Goal: Check status: Check status

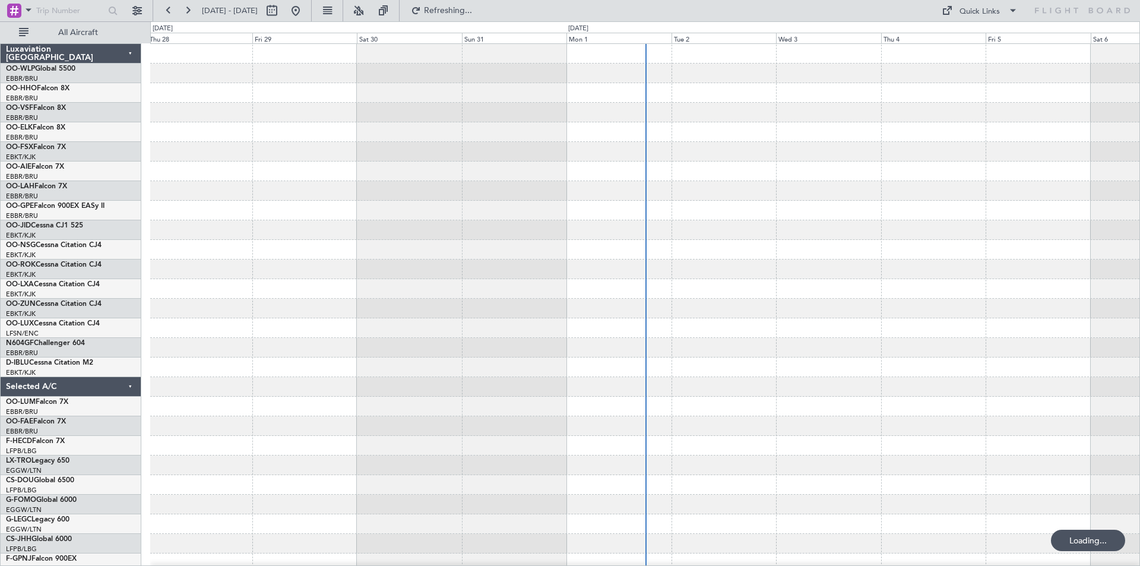
click at [803, 192] on div at bounding box center [644, 191] width 989 height 20
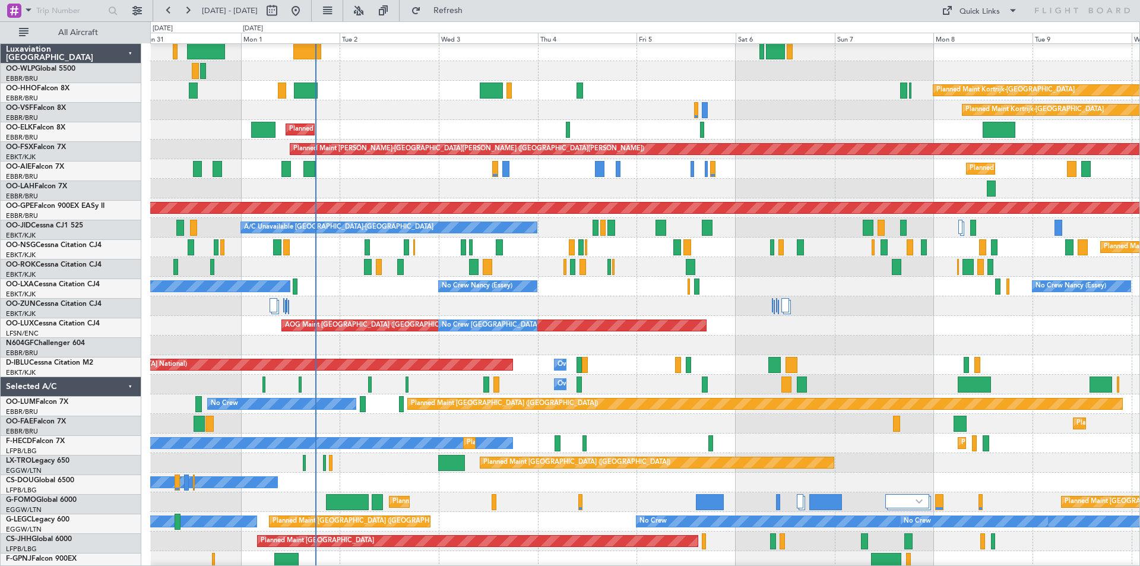
scroll to position [42, 0]
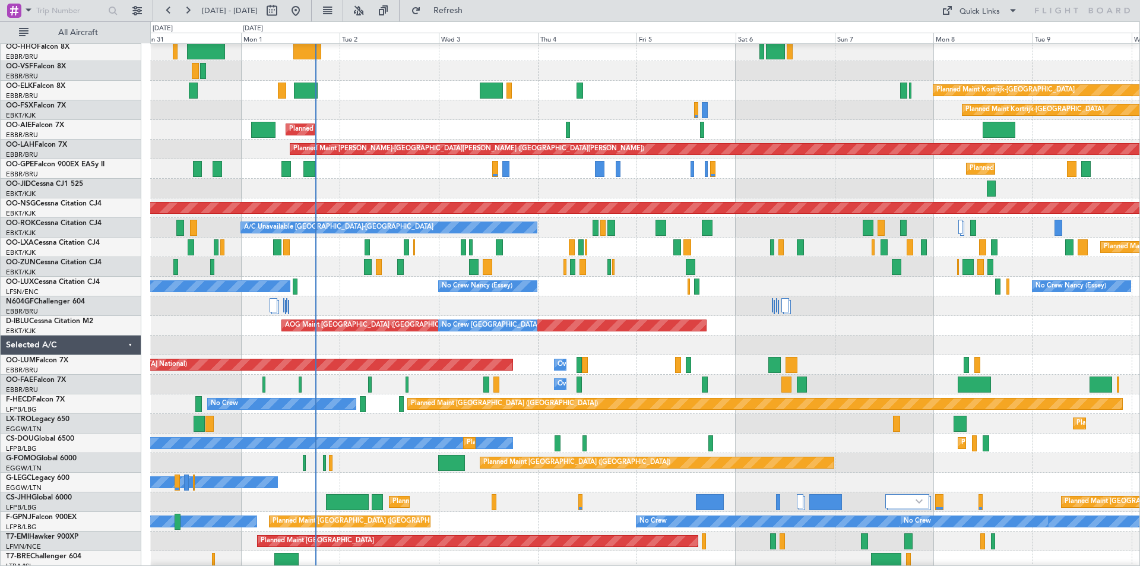
click at [685, 198] on div "Planned Maint [GEOGRAPHIC_DATA] ([GEOGRAPHIC_DATA])" at bounding box center [644, 208] width 989 height 20
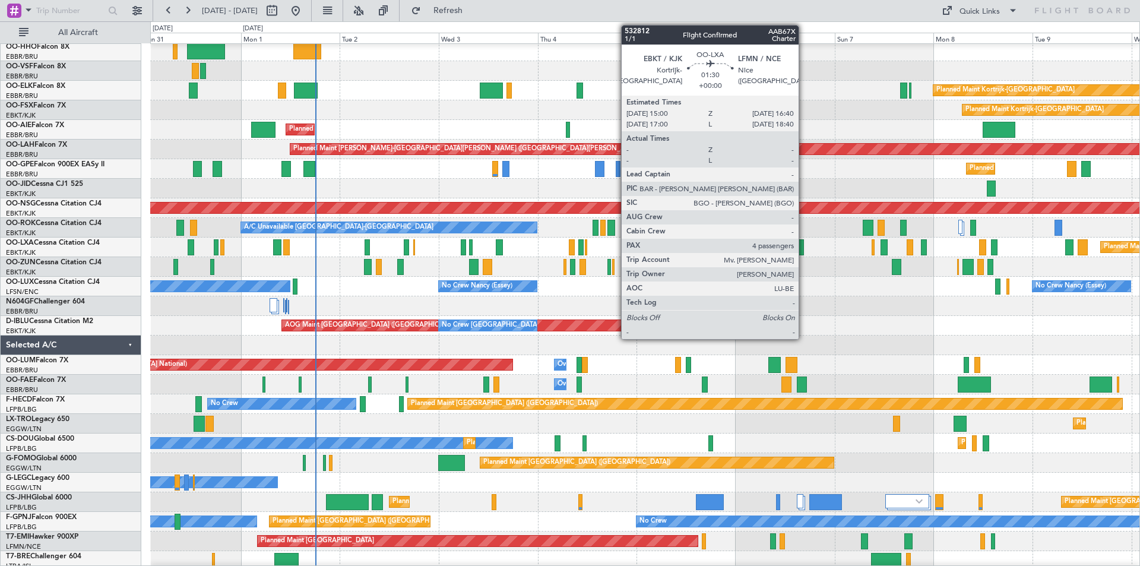
click at [803, 247] on div at bounding box center [800, 247] width 7 height 16
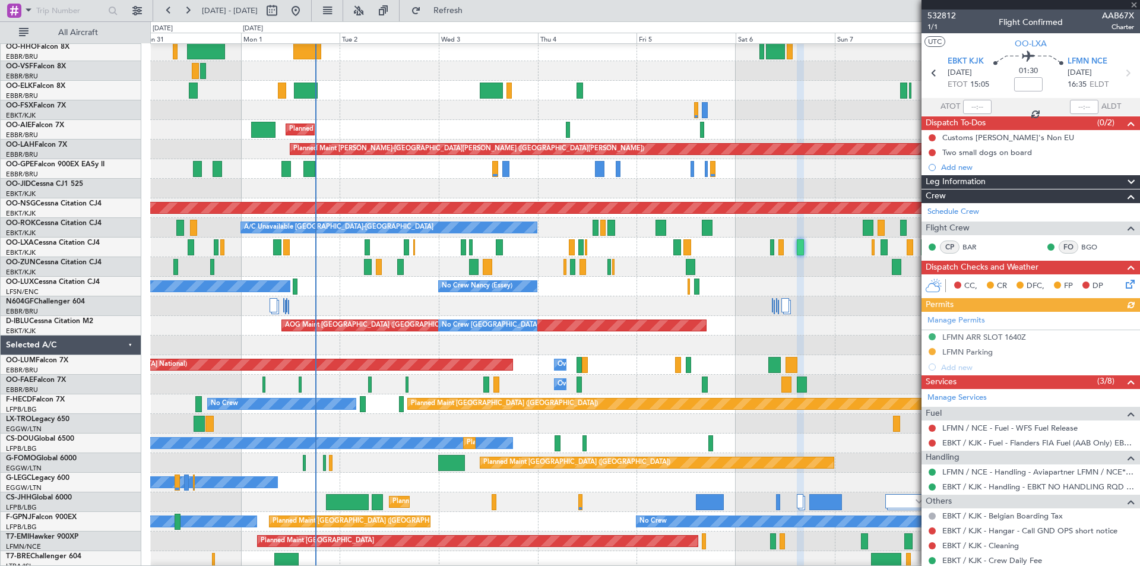
click at [1132, 2] on div at bounding box center [1030, 4] width 218 height 9
click at [1134, 2] on span at bounding box center [1134, 5] width 12 height 11
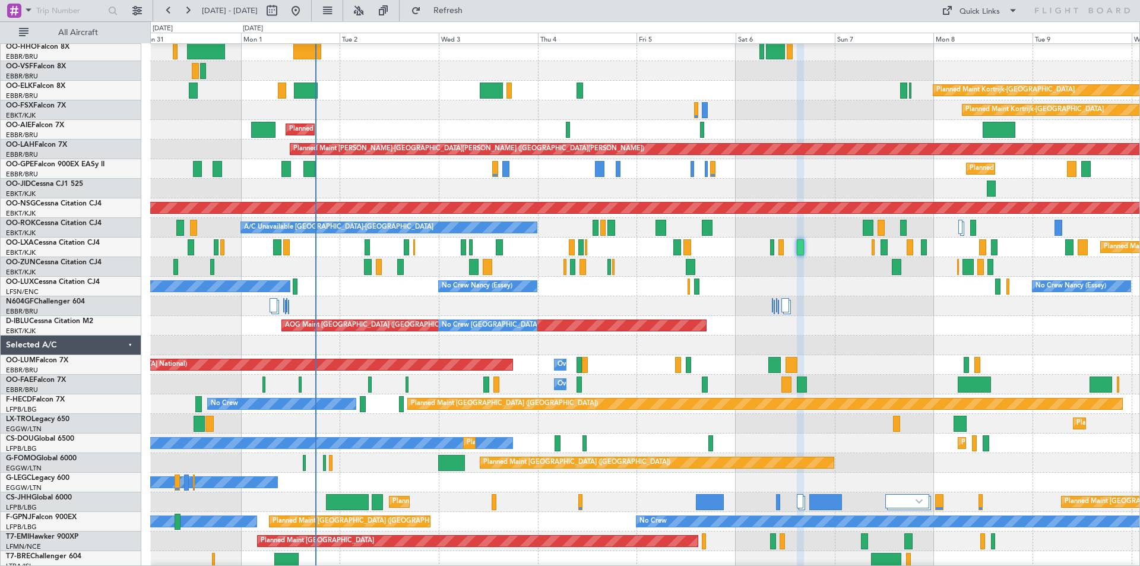
type input "0"
click at [870, 249] on div "Planned Maint [GEOGRAPHIC_DATA] ([GEOGRAPHIC_DATA] National) Planned Maint [GEO…" at bounding box center [644, 247] width 989 height 20
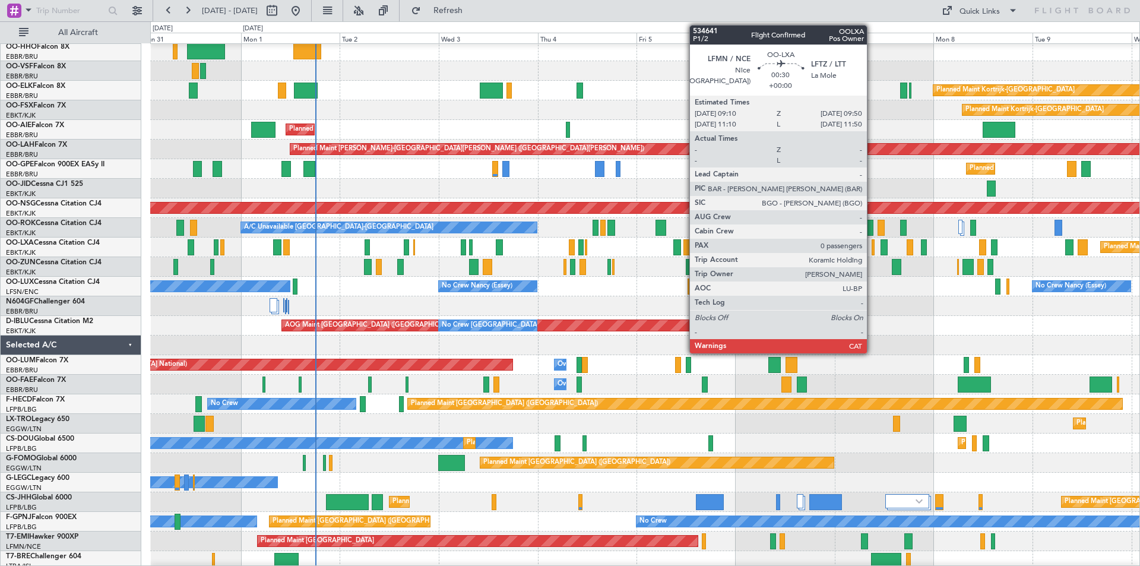
click at [872, 251] on div at bounding box center [873, 247] width 3 height 16
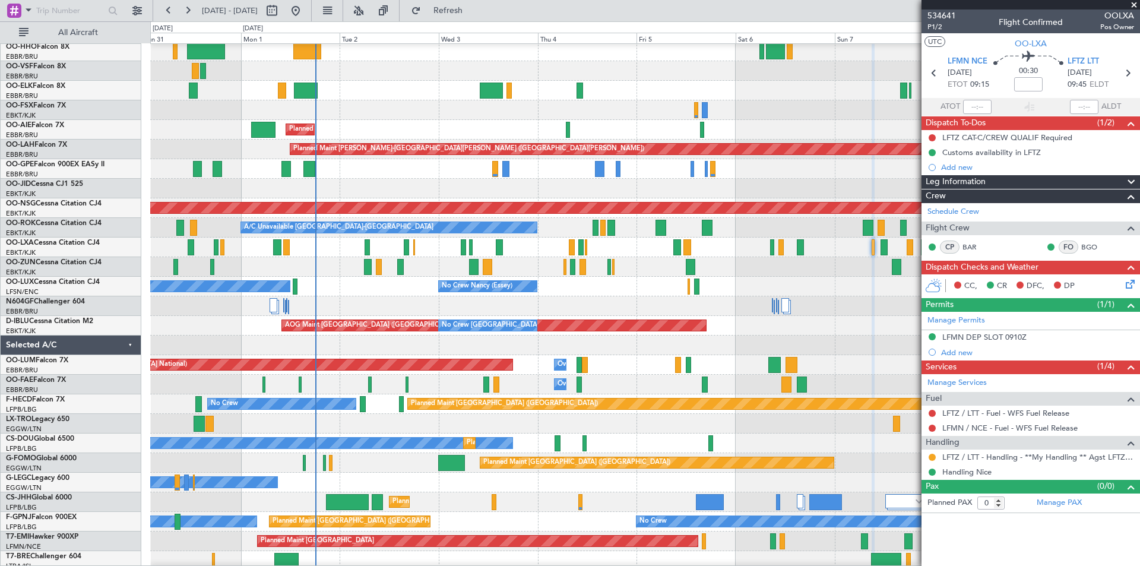
click at [1131, 7] on span at bounding box center [1134, 5] width 12 height 11
